Goal: Task Accomplishment & Management: Manage account settings

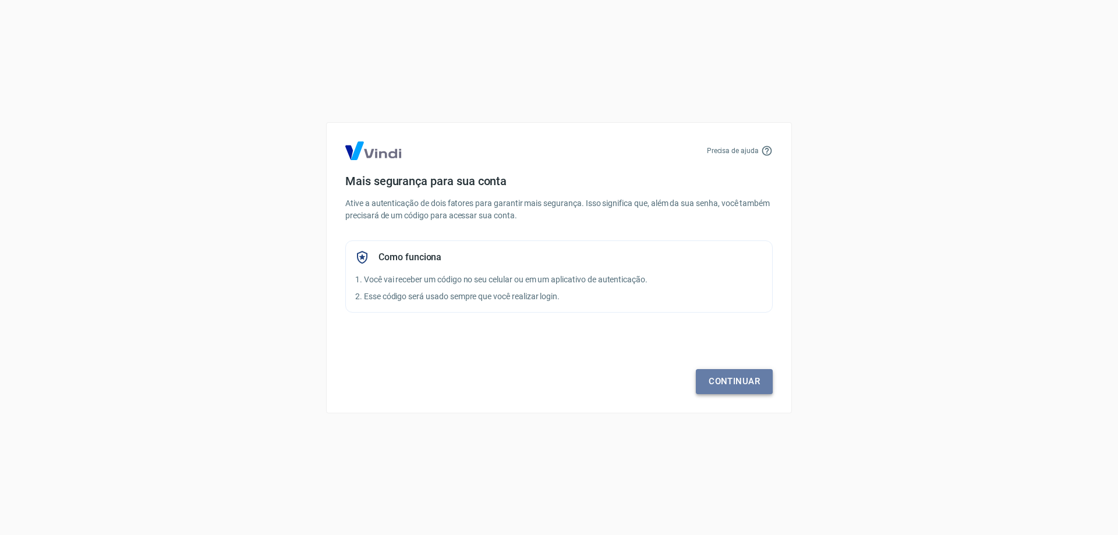
click at [745, 381] on link "Continuar" at bounding box center [734, 381] width 77 height 24
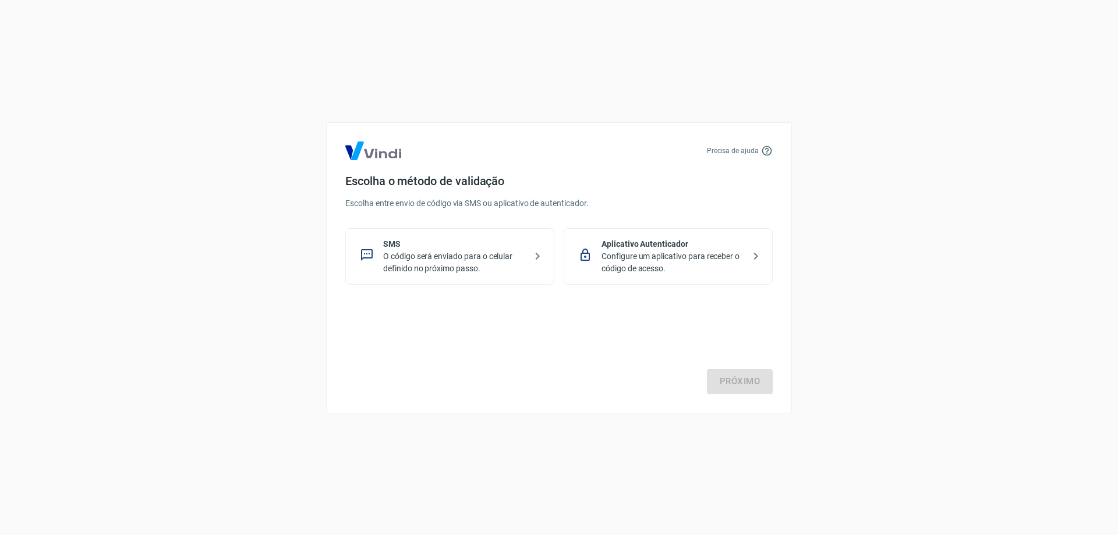
click at [632, 260] on p "Configure um aplicativo para receber o código de acesso." at bounding box center [672, 262] width 143 height 24
click at [757, 381] on link "Próximo" at bounding box center [740, 381] width 66 height 24
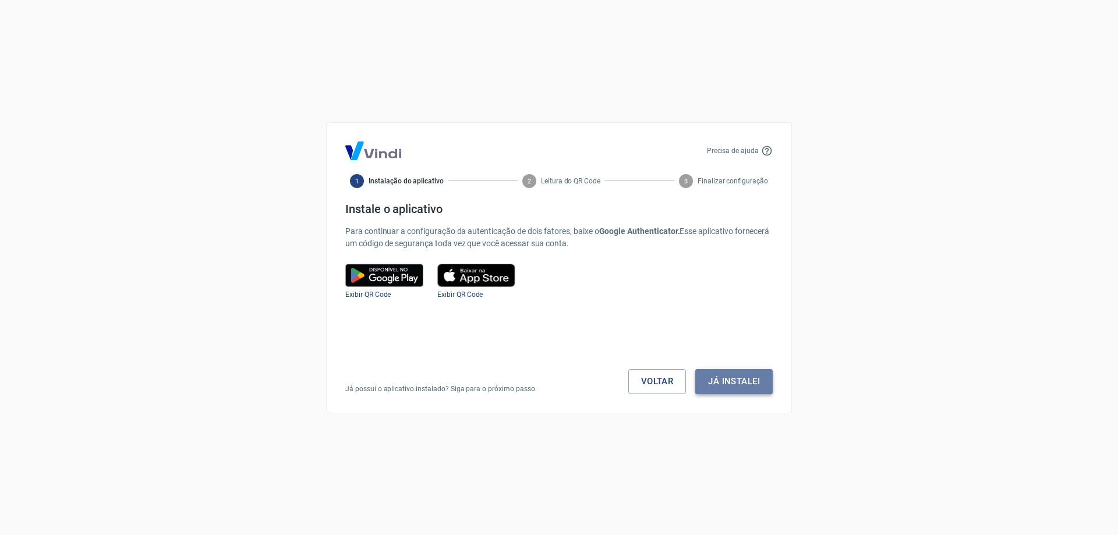
click at [757, 383] on button "Já instalei" at bounding box center [733, 381] width 77 height 24
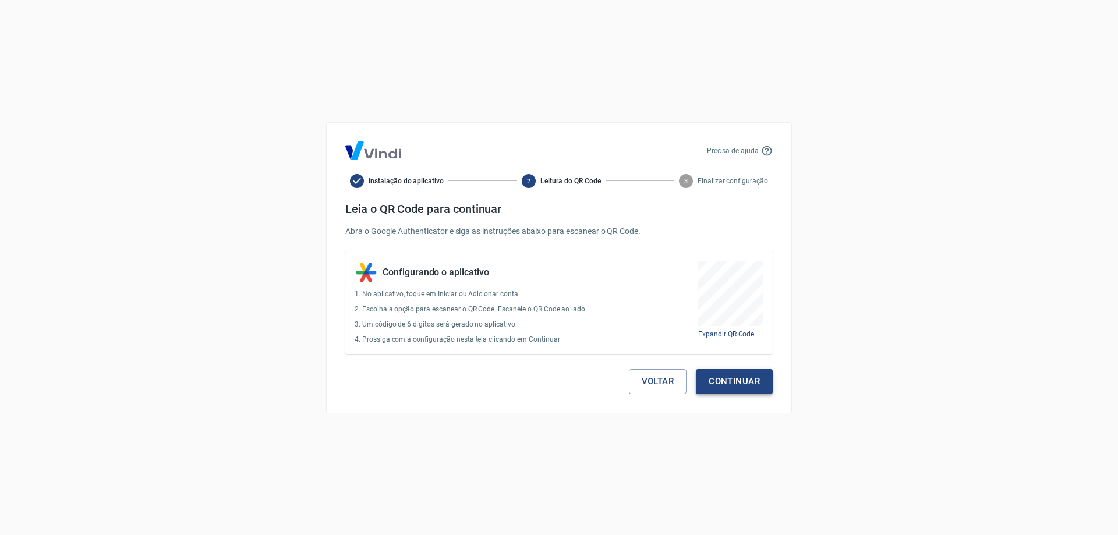
click at [739, 382] on button "Continuar" at bounding box center [734, 381] width 77 height 24
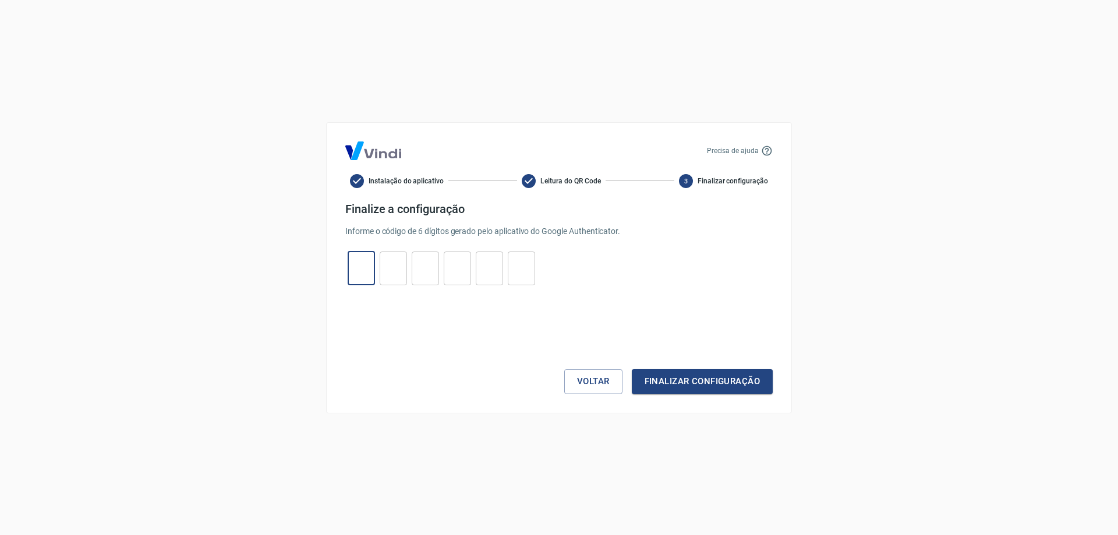
click at [375, 279] on div "​ ​ ​ ​ ​ ​" at bounding box center [441, 268] width 192 height 34
type input "6"
type input "0"
type input "5"
type input "0"
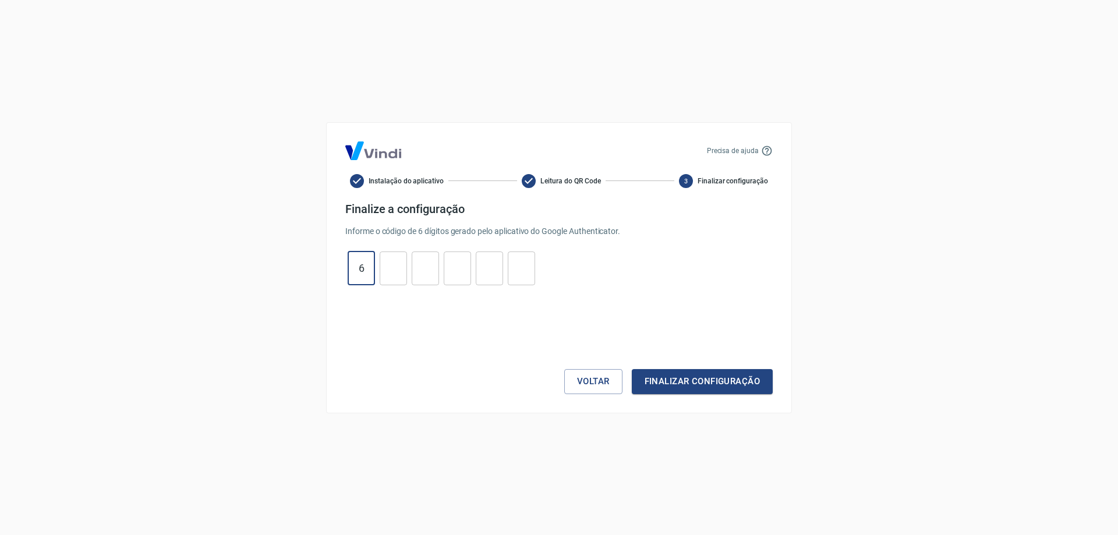
type input "2"
type input "7"
type input "4"
type input "9"
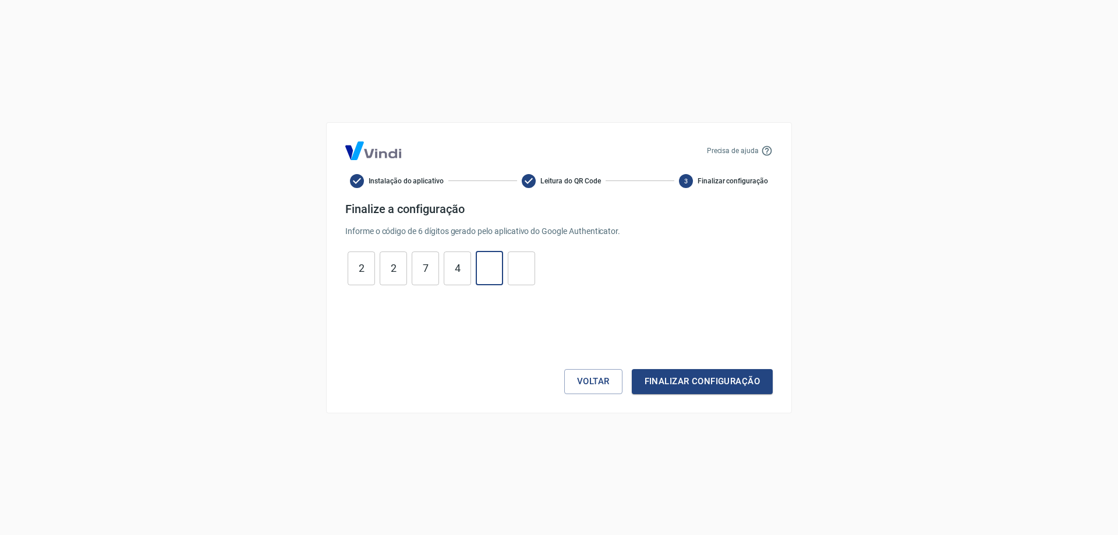
type input "4"
type input "7"
type input "2"
type input "6"
type input "2"
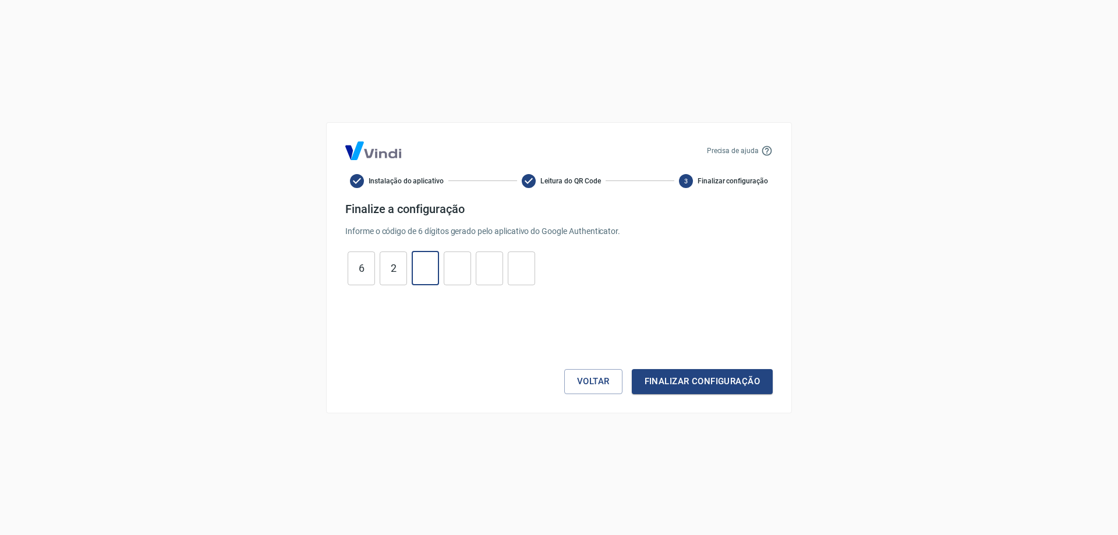
type input "2"
type input "4"
type input "9"
click at [453, 271] on input "4" at bounding box center [457, 268] width 27 height 25
type input "4"
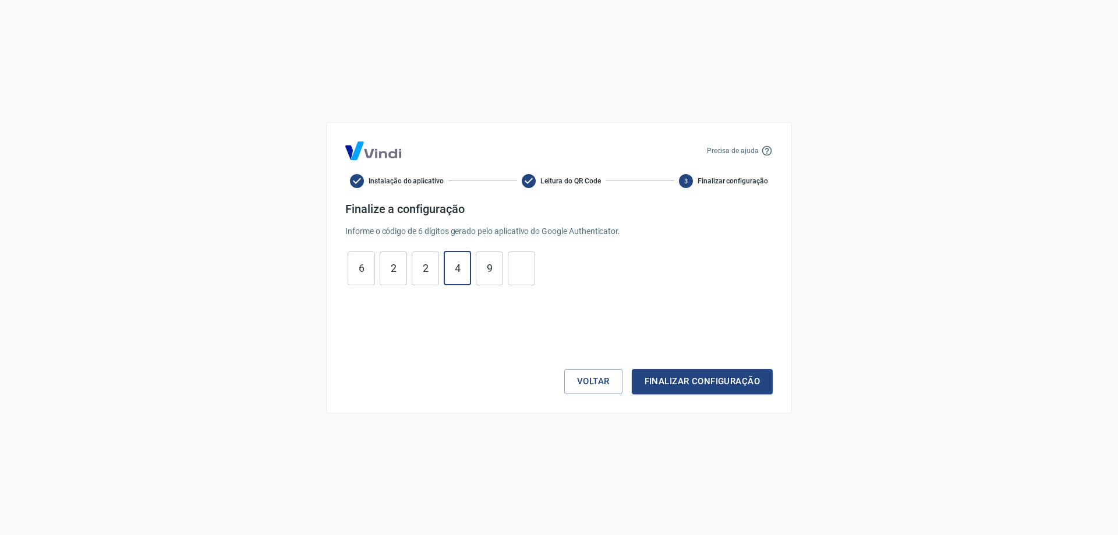
click at [495, 270] on input "9" at bounding box center [489, 268] width 27 height 25
type input "9"
type input "4"
type input "7"
type input "4"
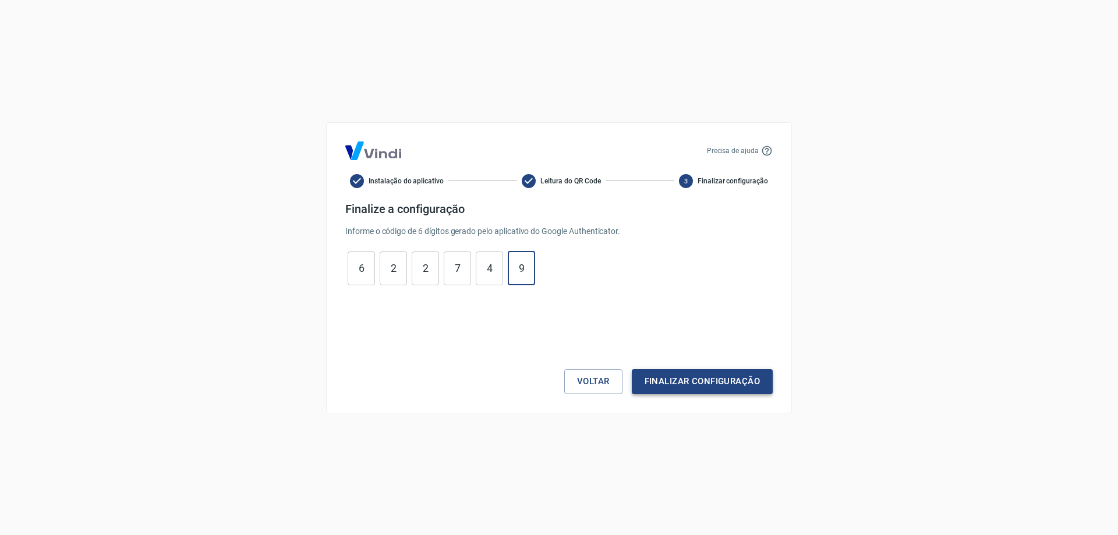
type input "9"
click at [704, 374] on button "Finalizar configuração" at bounding box center [702, 381] width 141 height 24
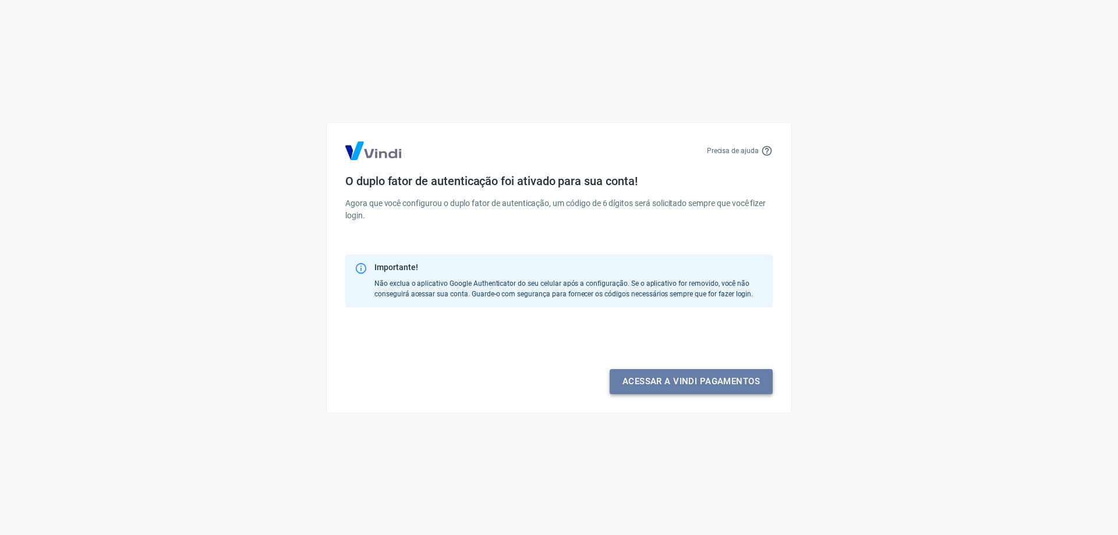
click at [699, 381] on link "Acessar a Vindi pagamentos" at bounding box center [690, 381] width 163 height 24
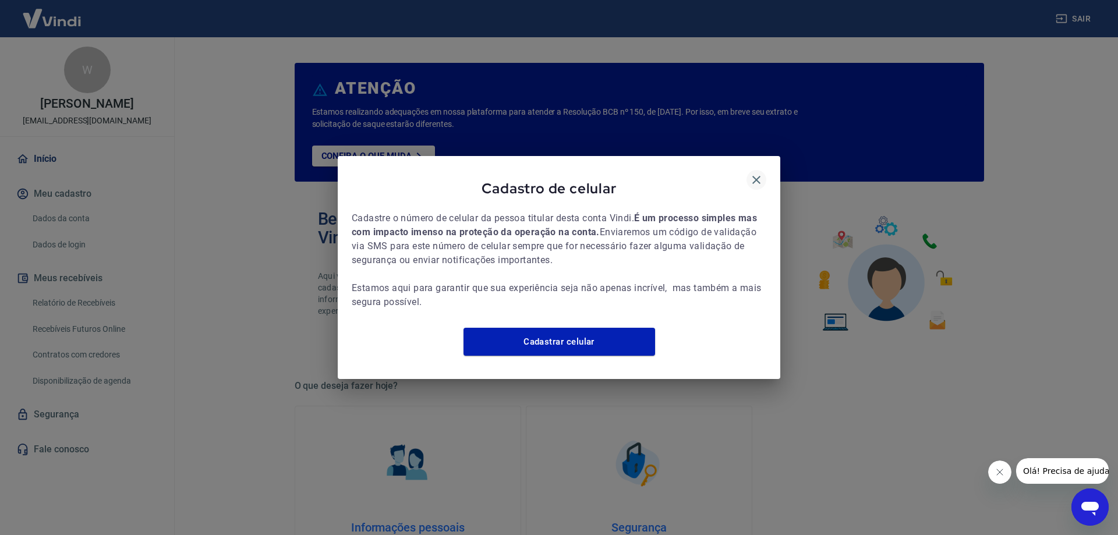
click at [756, 173] on icon "button" at bounding box center [756, 180] width 14 height 14
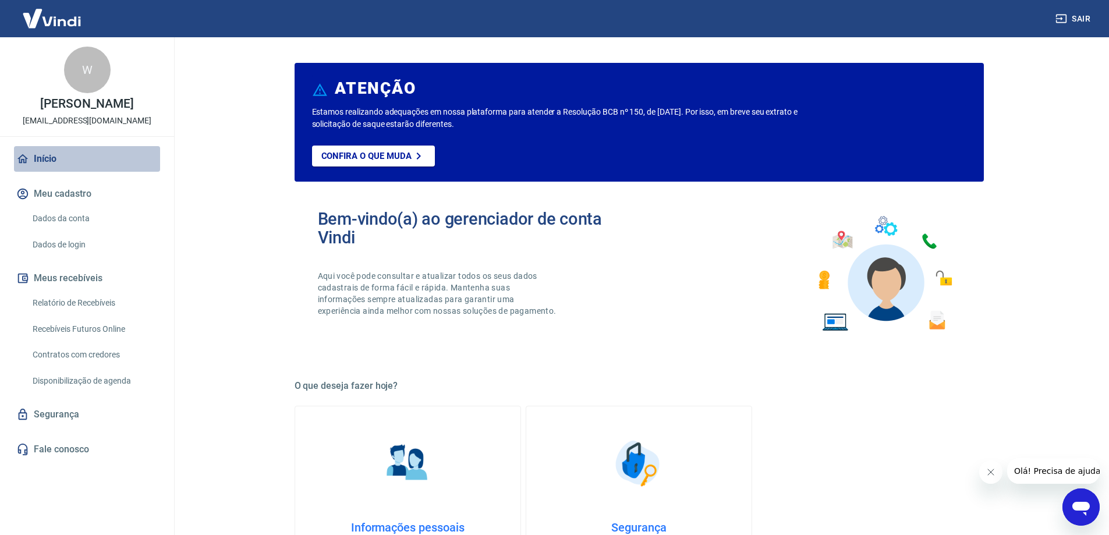
click at [53, 157] on link "Início" at bounding box center [87, 159] width 146 height 26
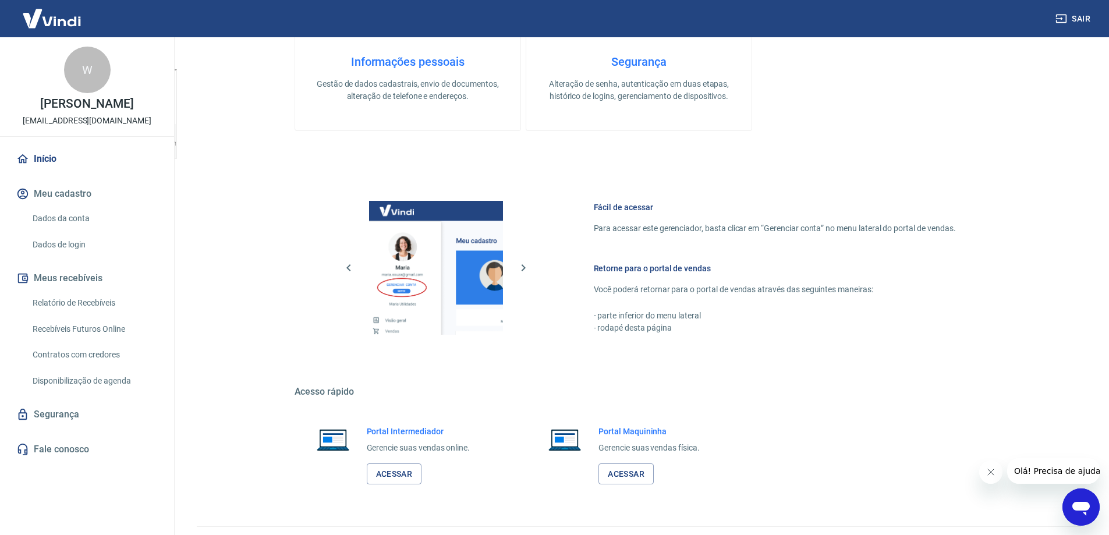
scroll to position [493, 0]
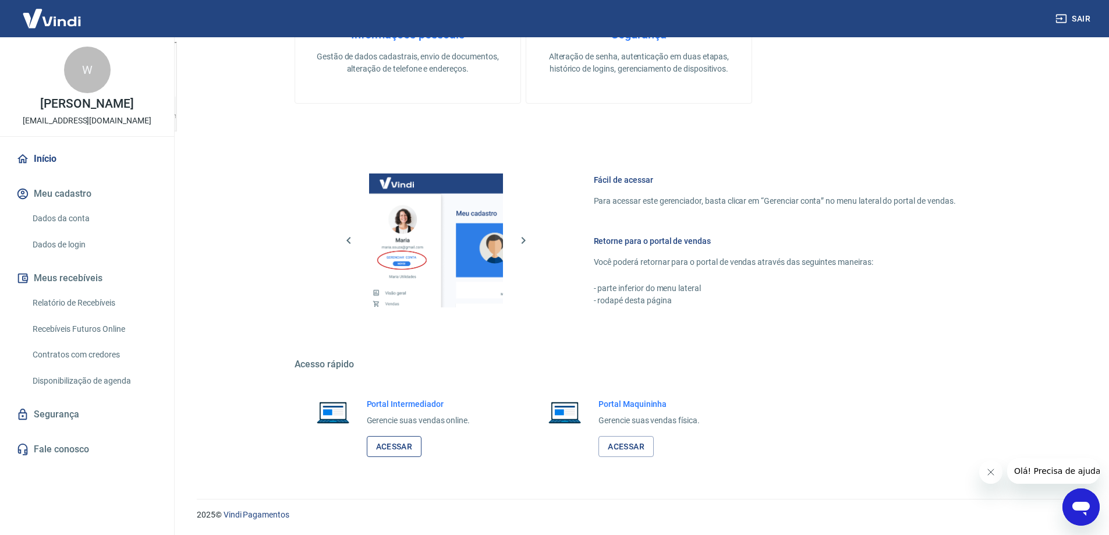
click at [405, 450] on link "Acessar" at bounding box center [394, 447] width 55 height 22
